Goal: Task Accomplishment & Management: Use online tool/utility

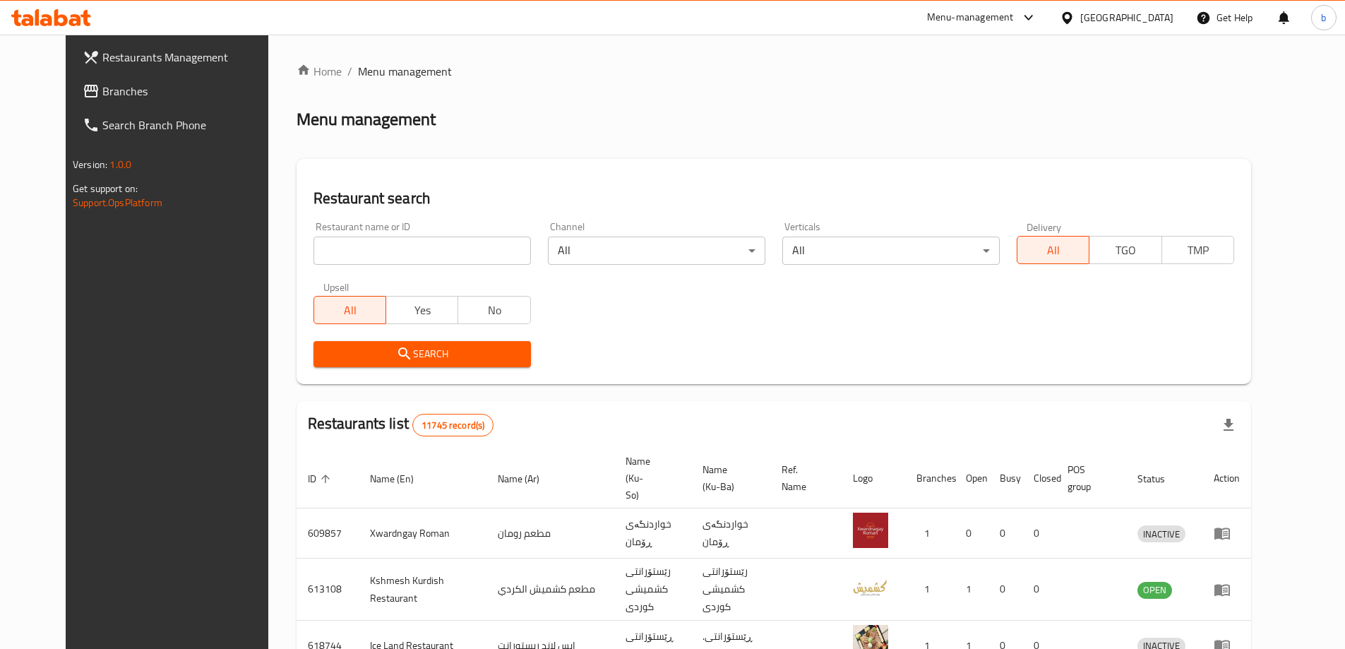
click at [117, 88] on span "Branches" at bounding box center [190, 91] width 176 height 17
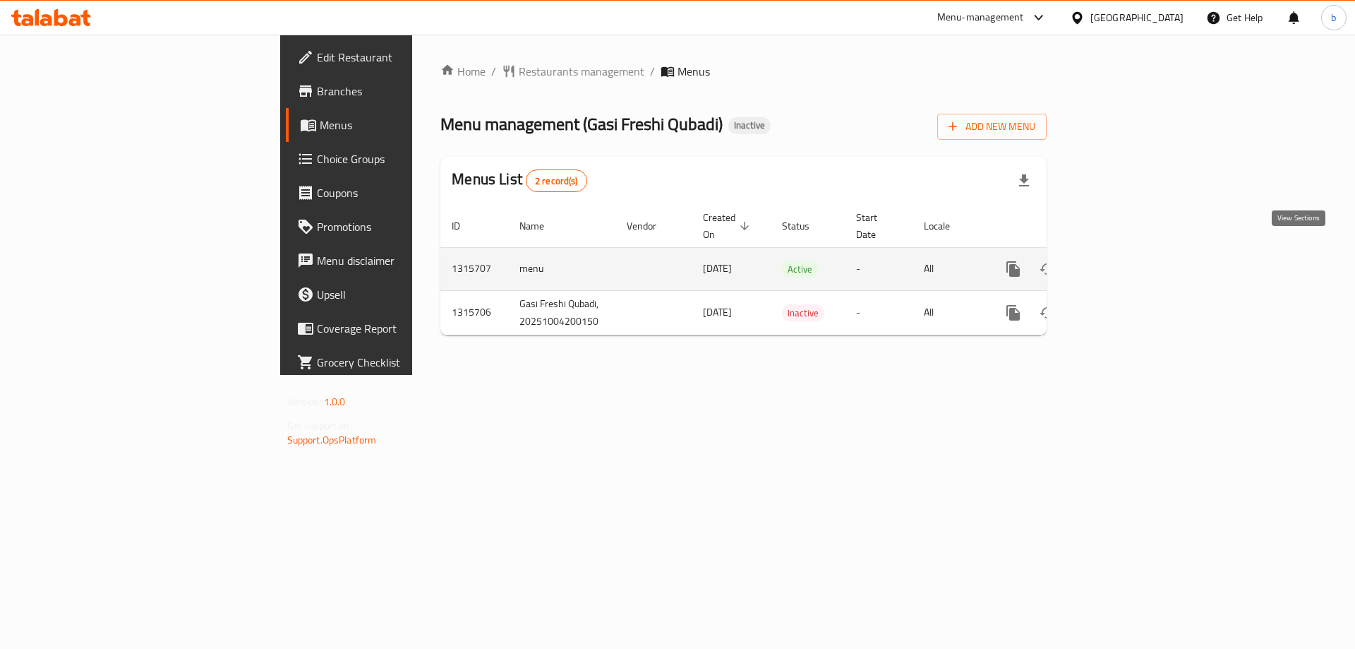
click at [1124, 260] on icon "enhanced table" at bounding box center [1115, 268] width 17 height 17
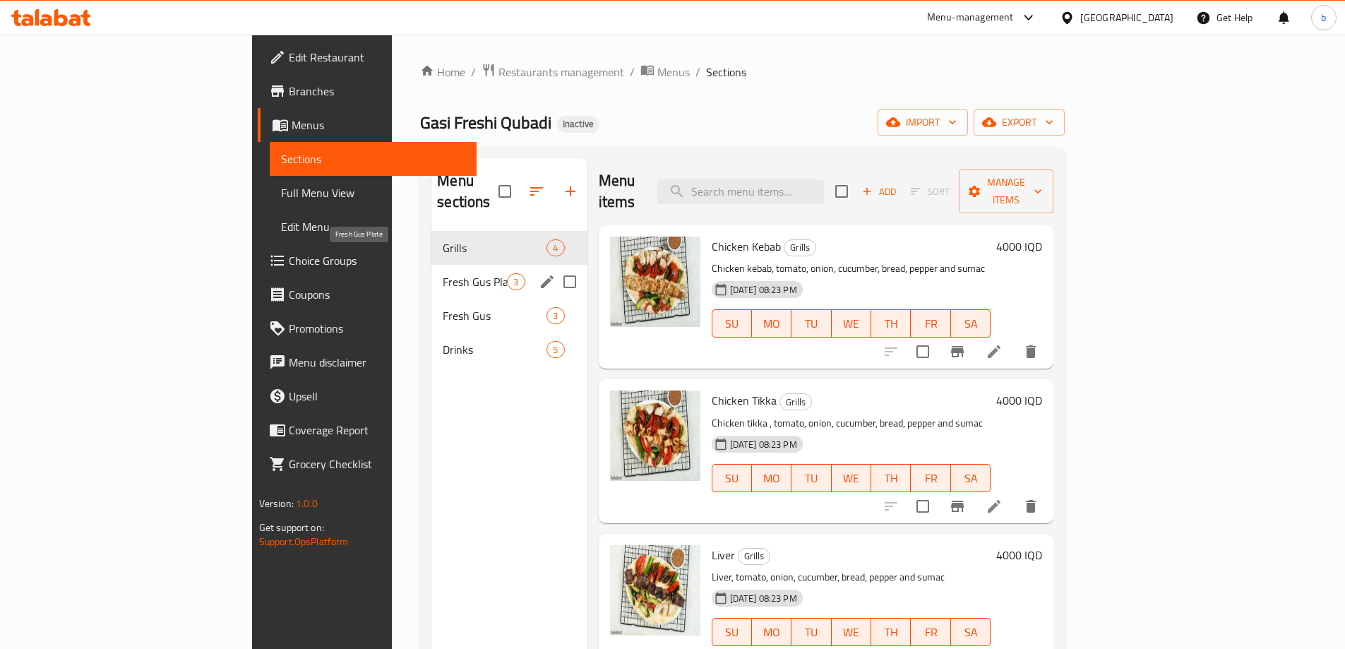
click at [431, 265] on div "Fresh [PERSON_NAME] Plate 3" at bounding box center [508, 282] width 155 height 34
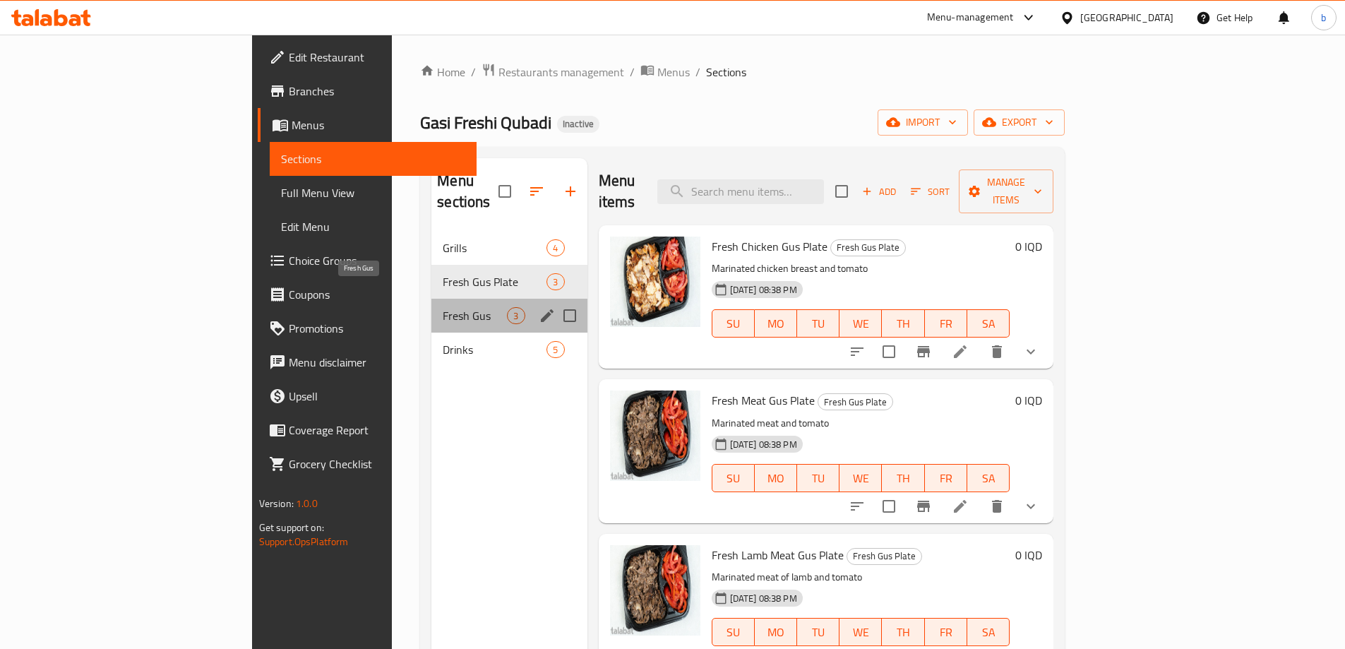
click at [443, 307] on span "Fresh Gus" at bounding box center [475, 315] width 64 height 17
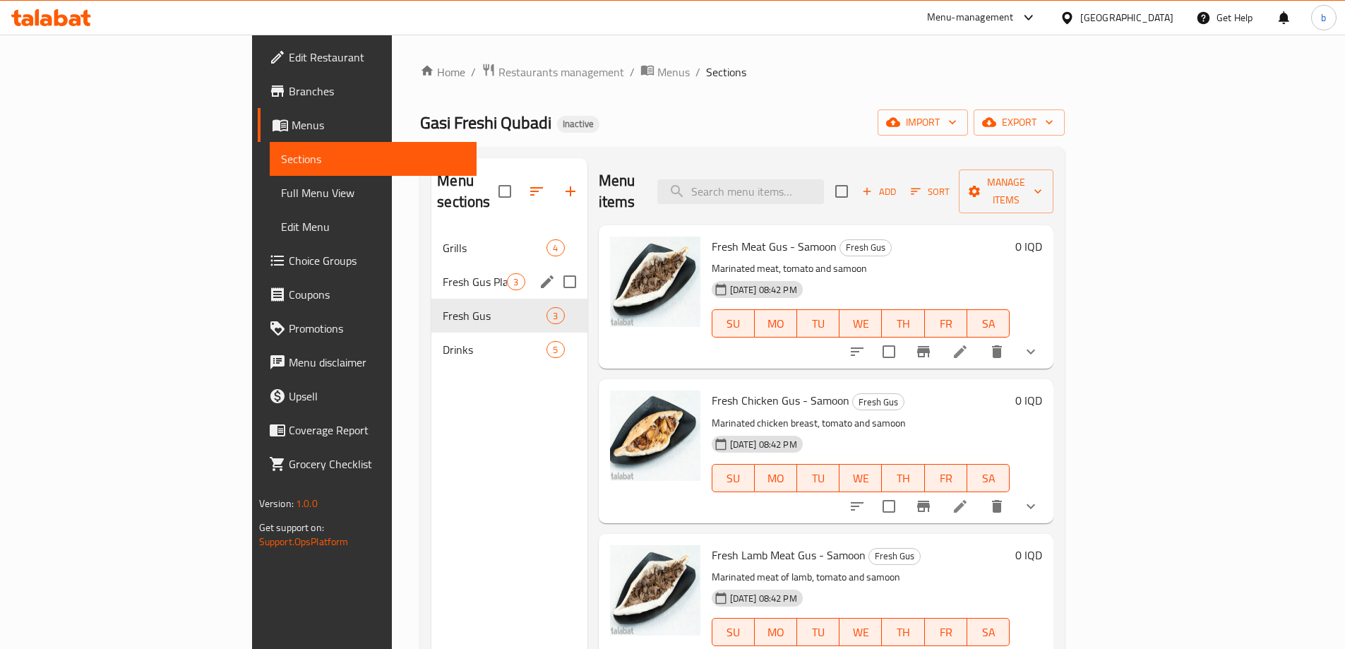
click at [443, 273] on span "Fresh Gus Plate" at bounding box center [475, 281] width 64 height 17
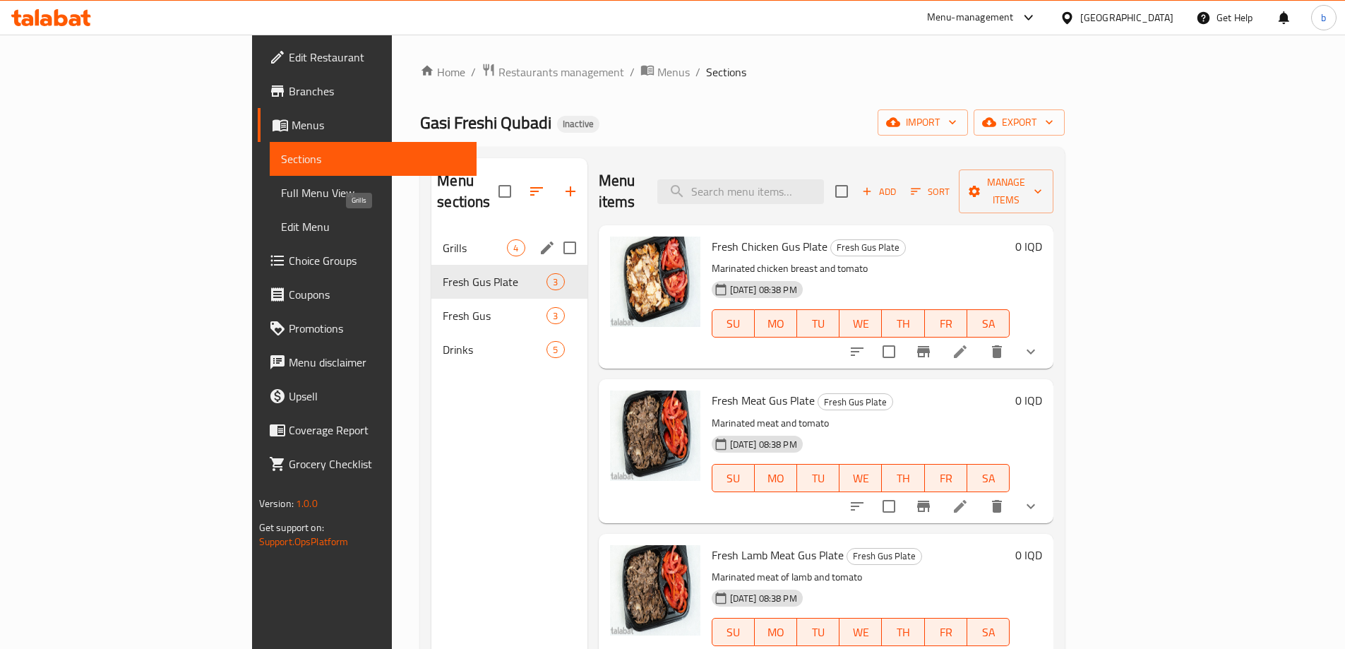
click at [443, 239] on span "Grills" at bounding box center [475, 247] width 64 height 17
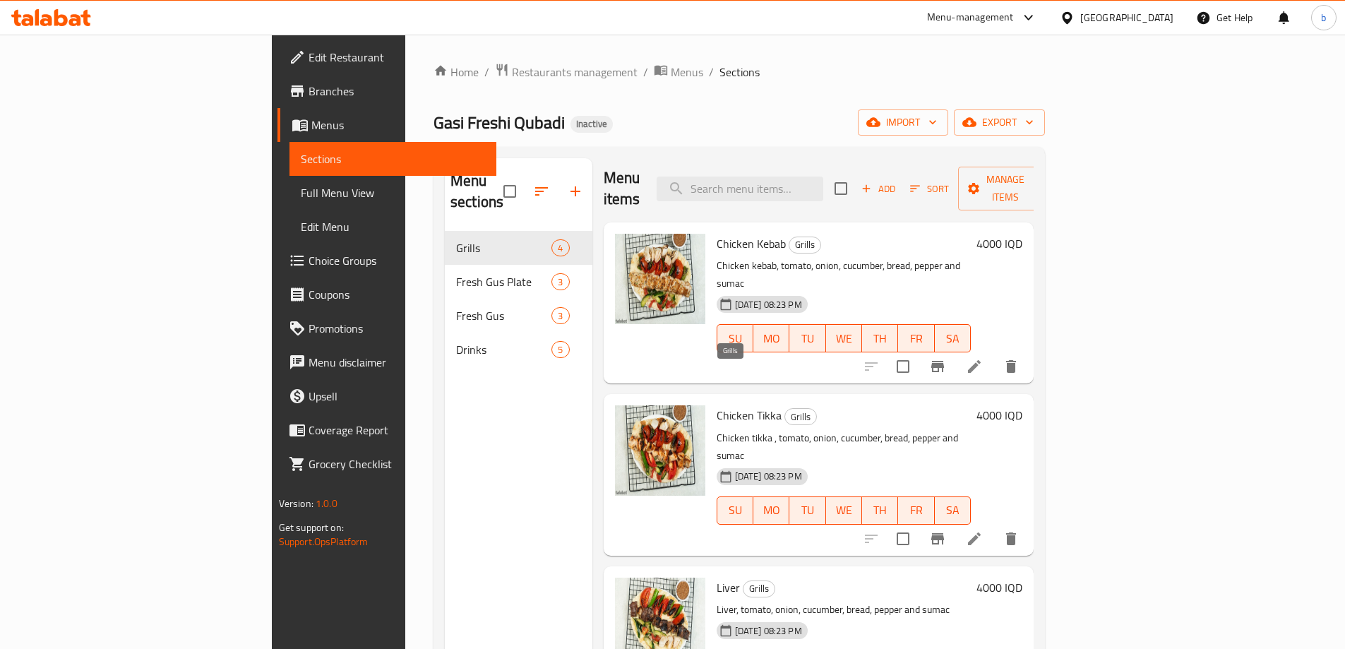
scroll to position [4, 0]
click at [308, 60] on span "Edit Restaurant" at bounding box center [396, 57] width 176 height 17
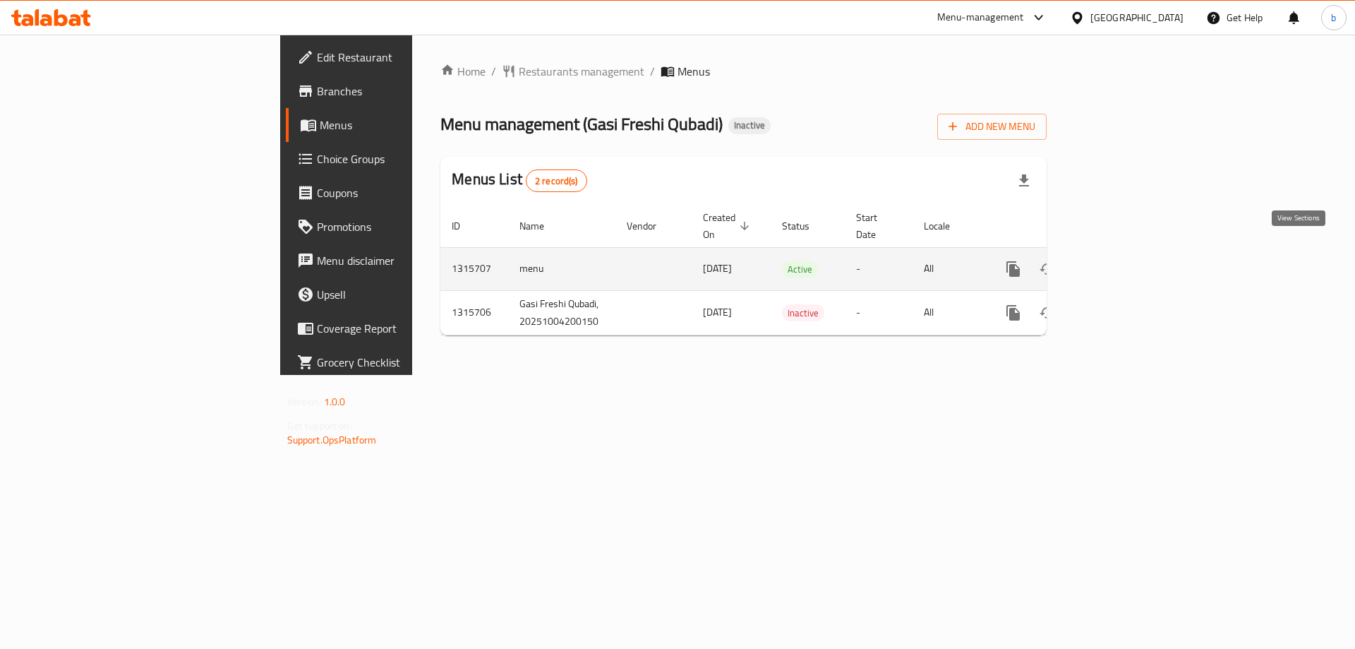
click at [1124, 260] on icon "enhanced table" at bounding box center [1115, 268] width 17 height 17
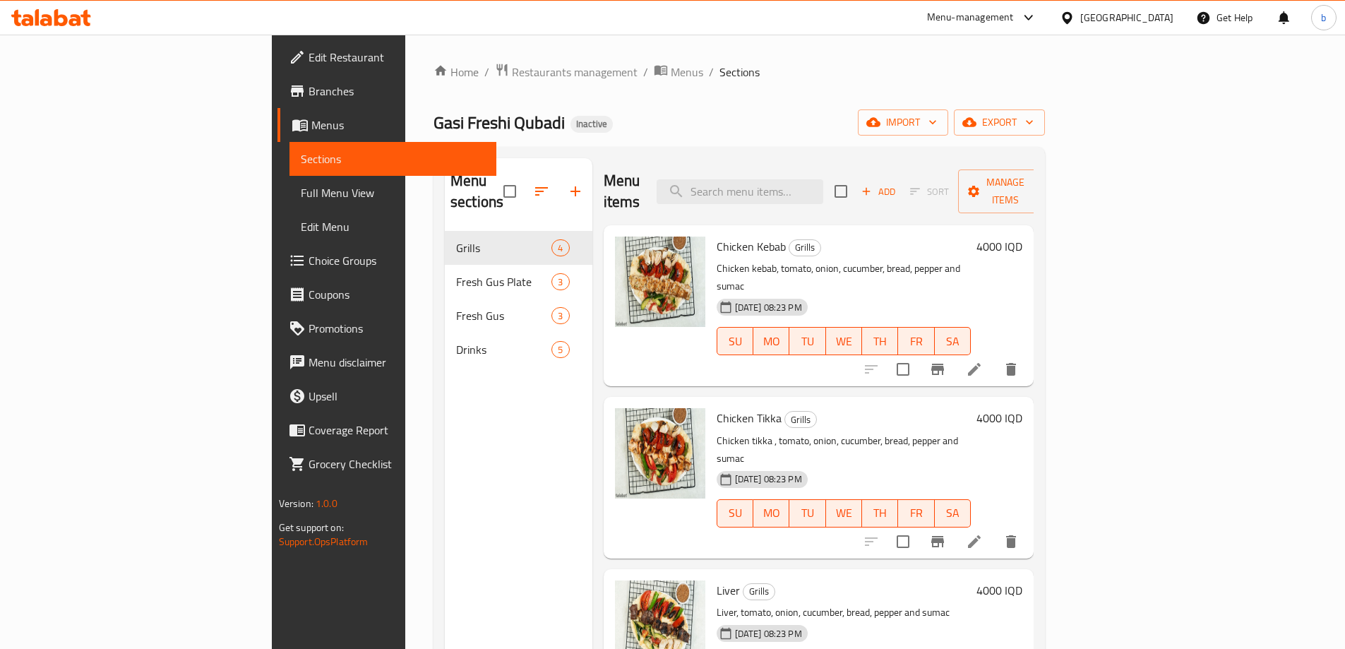
click at [301, 193] on span "Full Menu View" at bounding box center [393, 192] width 184 height 17
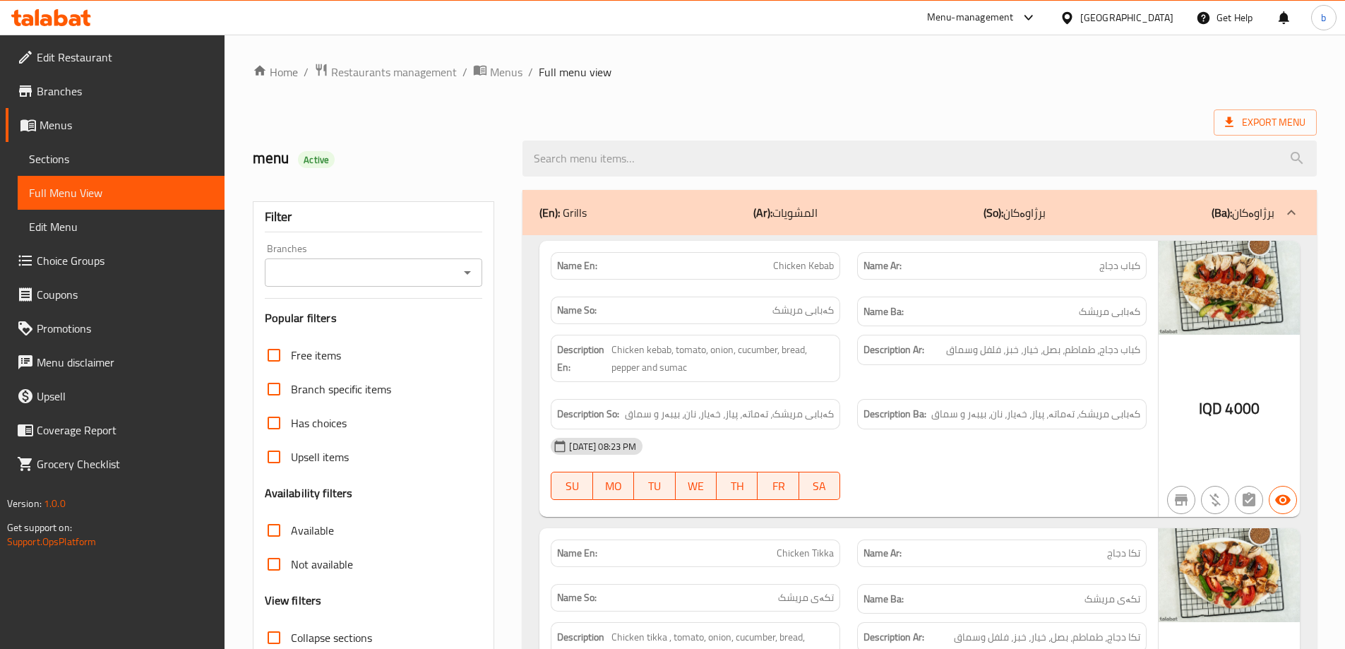
click at [470, 272] on icon "Open" at bounding box center [467, 272] width 17 height 17
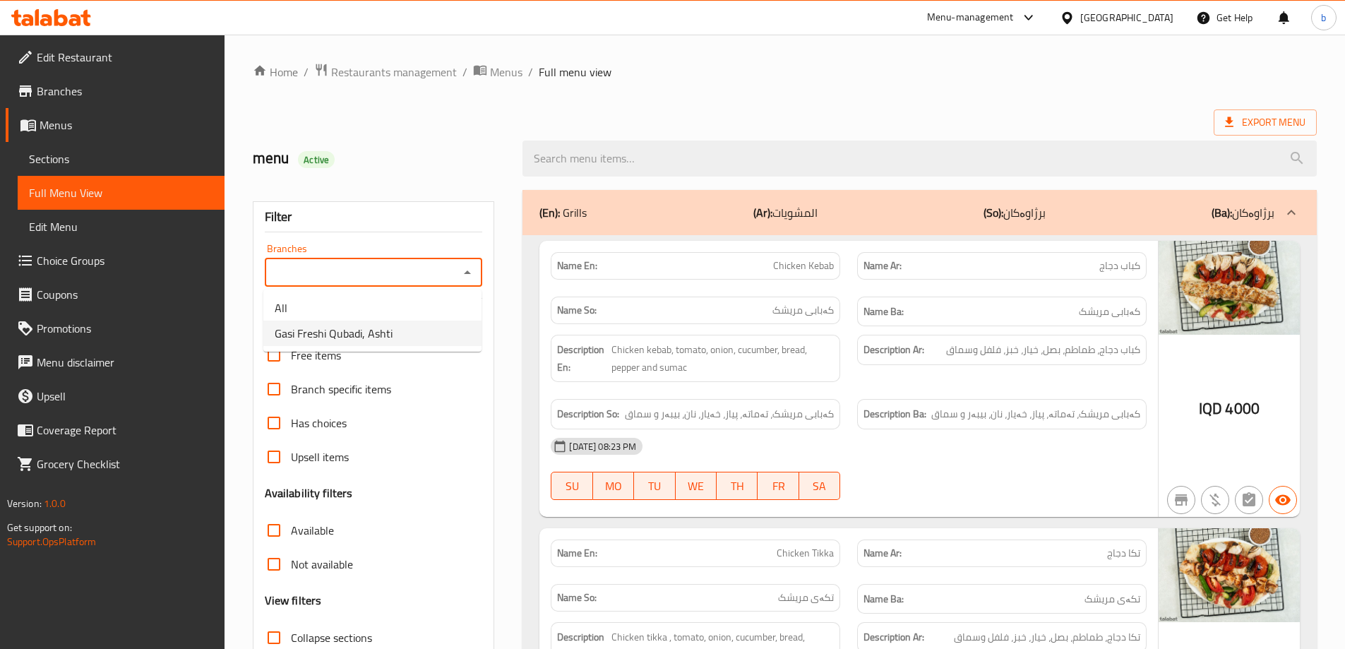
click at [318, 342] on span "Gasi Freshi Qubadi, Ashti" at bounding box center [334, 333] width 118 height 17
type input "Gasi Freshi Qubadi, Ashti"
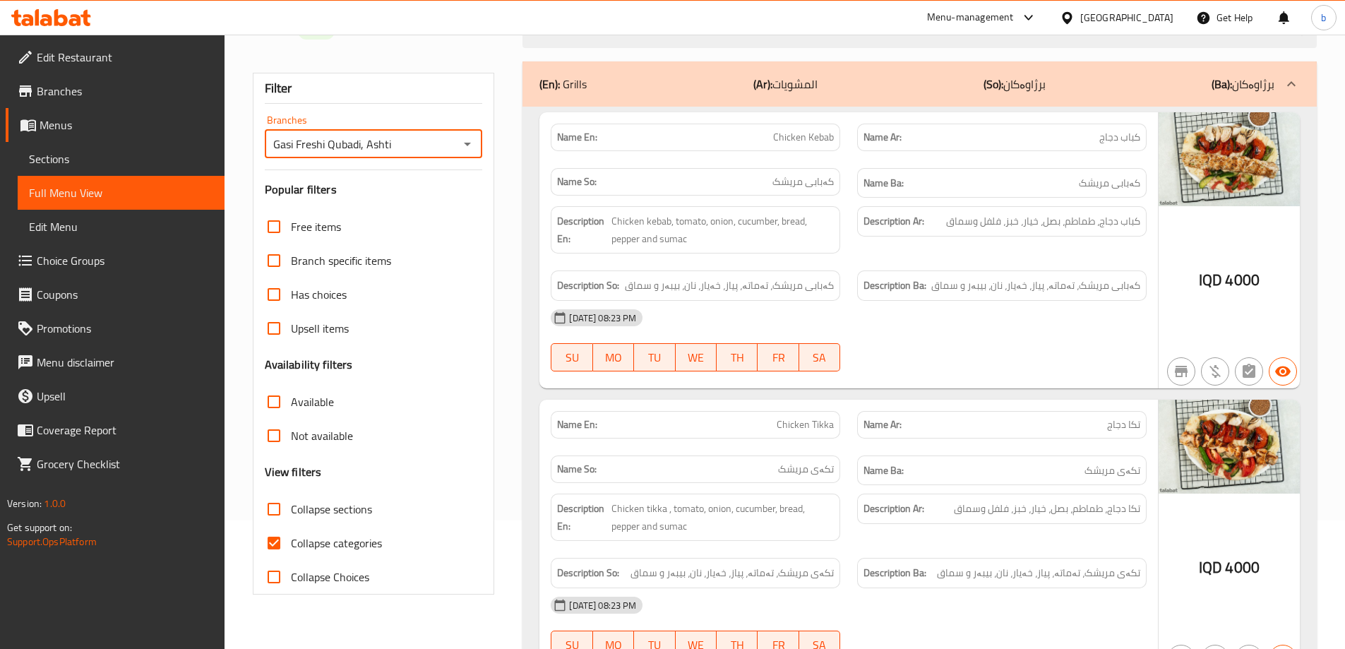
scroll to position [330, 0]
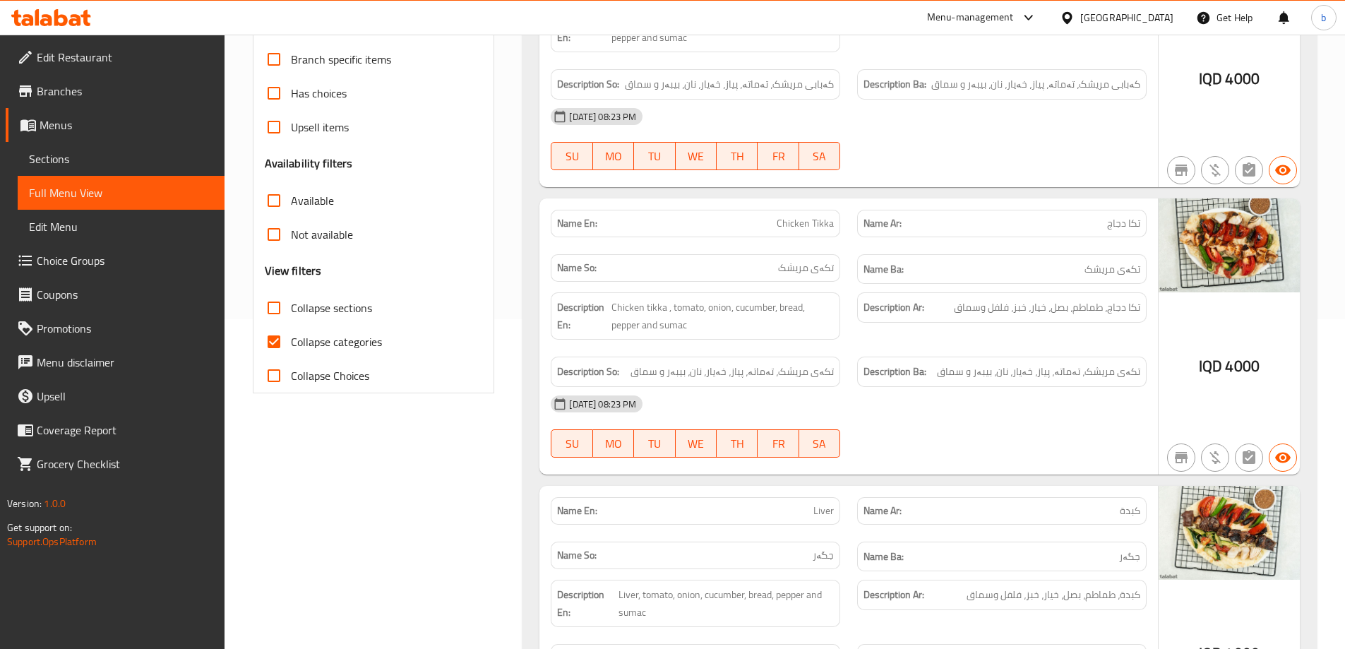
click at [277, 340] on input "Collapse categories" at bounding box center [274, 342] width 34 height 34
checkbox input "false"
click at [277, 311] on input "Collapse sections" at bounding box center [274, 308] width 34 height 34
checkbox input "true"
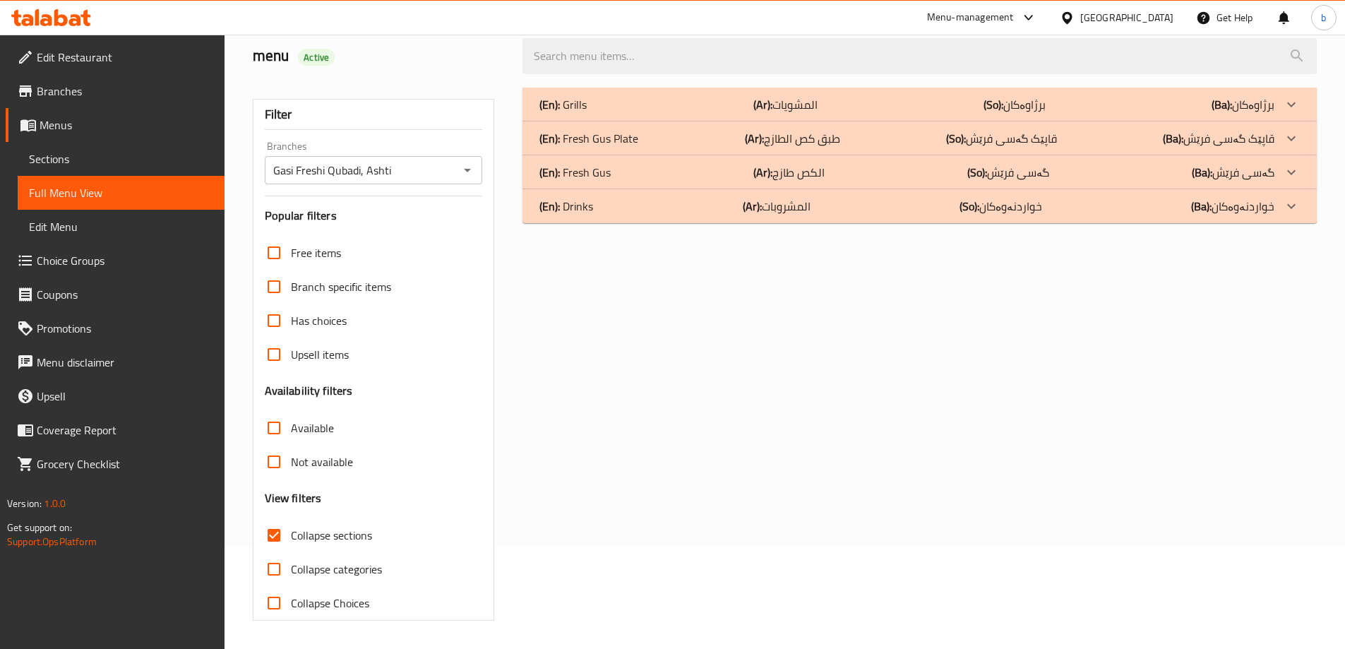
scroll to position [102, 0]
click at [996, 222] on div "(En): Drinks (Ar): المشروبات (So): خواردنەوەکان (Ba): خواردنەوەکان" at bounding box center [919, 206] width 794 height 34
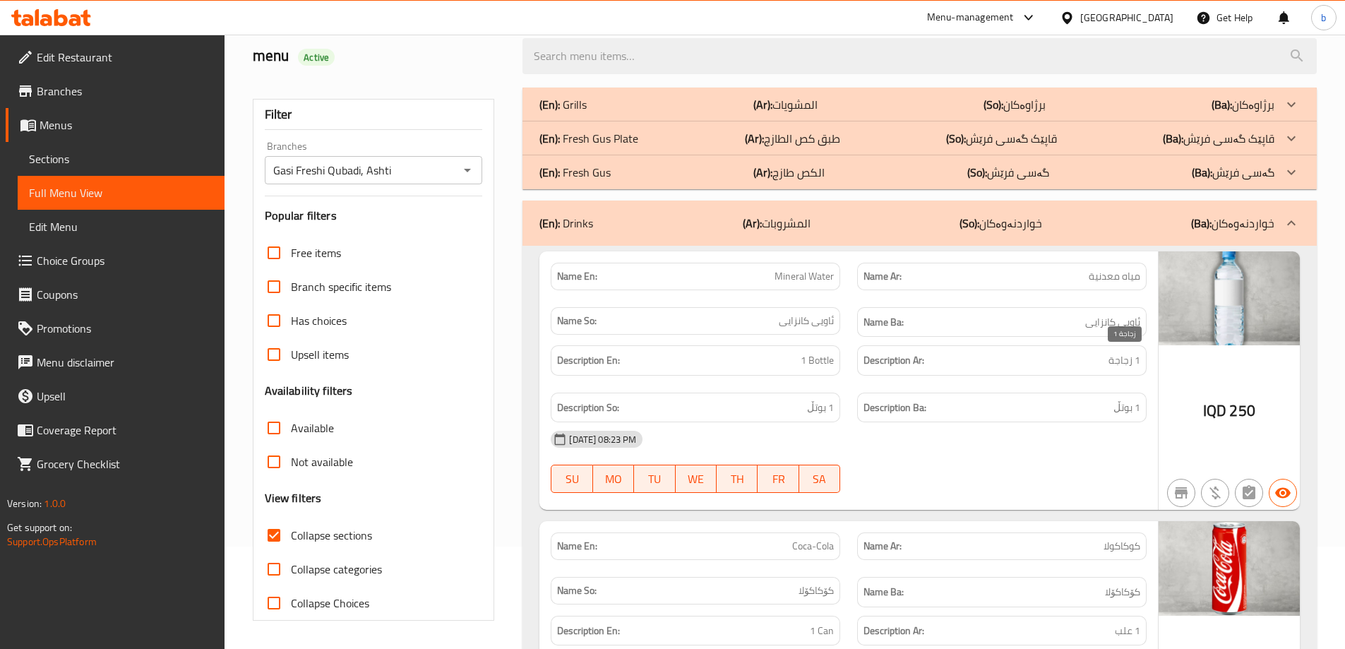
click at [1115, 361] on span "1 زجاجة" at bounding box center [1124, 361] width 32 height 18
copy span "زجاجة"
click at [1091, 442] on div "[DATE] 08:23 PM" at bounding box center [848, 439] width 613 height 34
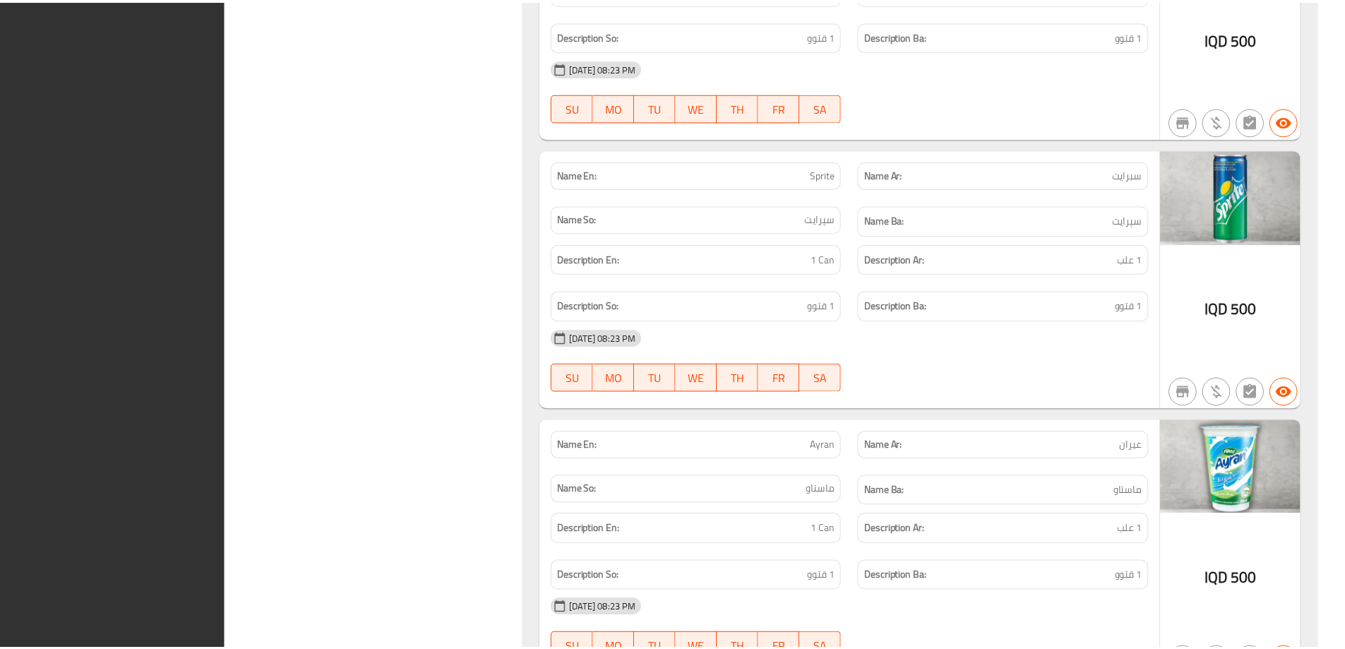
scroll to position [1100, 0]
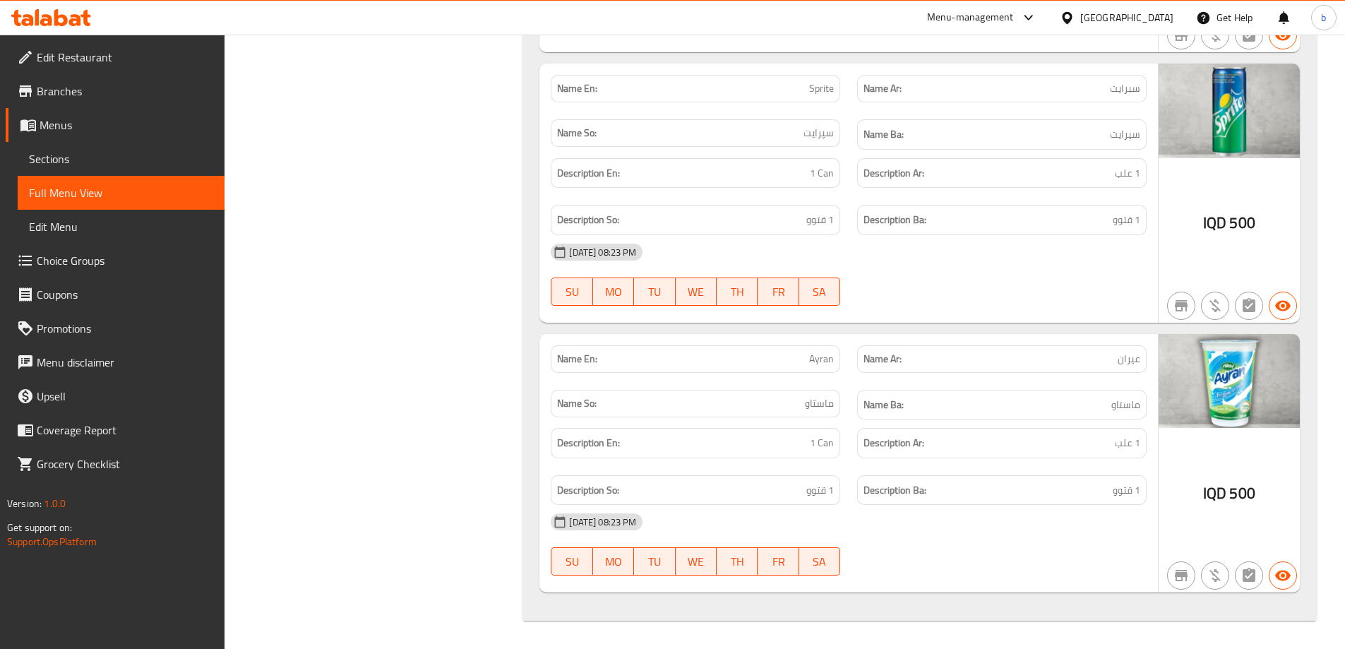
click at [88, 55] on span "Edit Restaurant" at bounding box center [125, 57] width 176 height 17
